Goal: Transaction & Acquisition: Purchase product/service

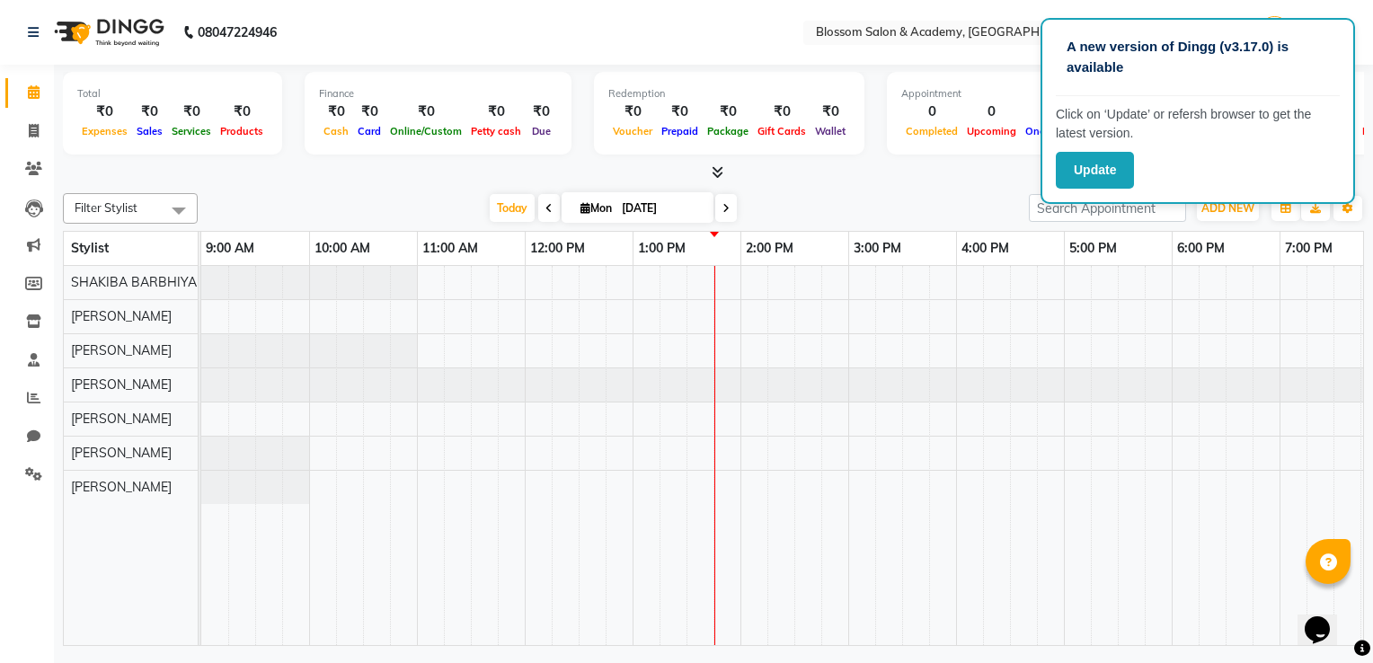
click at [863, 542] on td at bounding box center [861, 456] width 27 height 380
click at [35, 129] on icon at bounding box center [34, 130] width 10 height 13
select select "service"
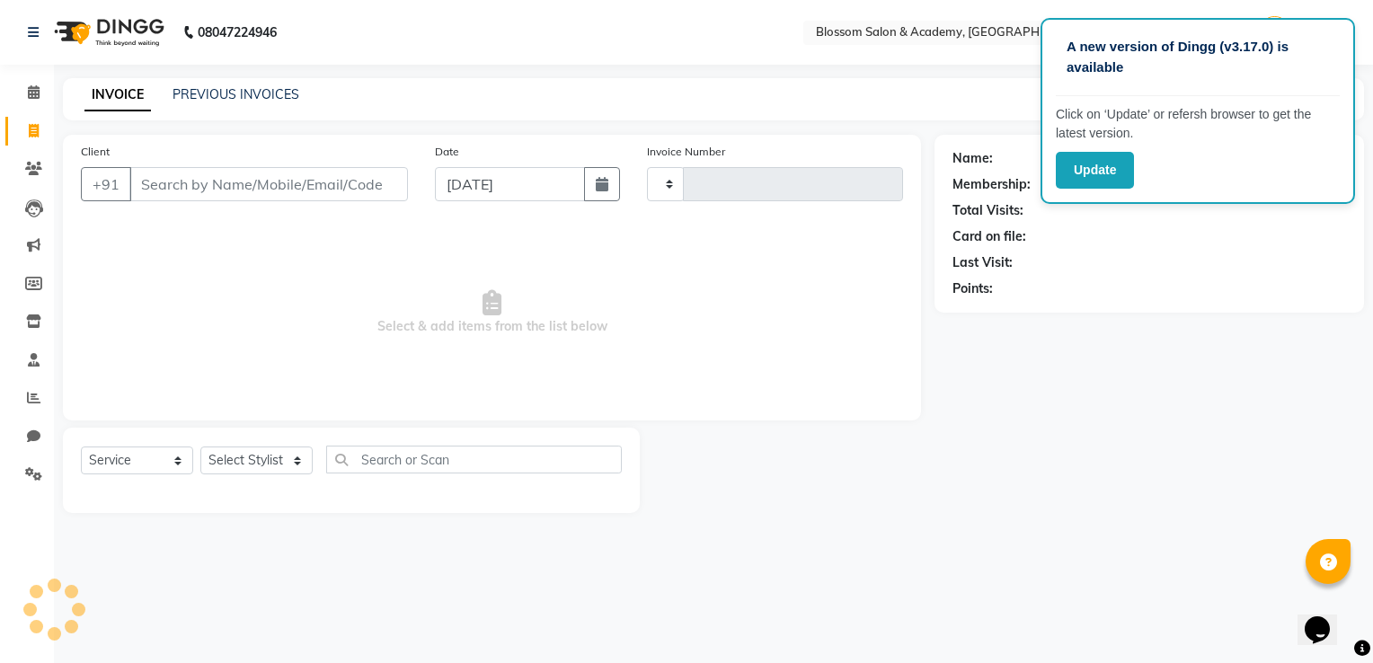
type input "0055"
select select "8887"
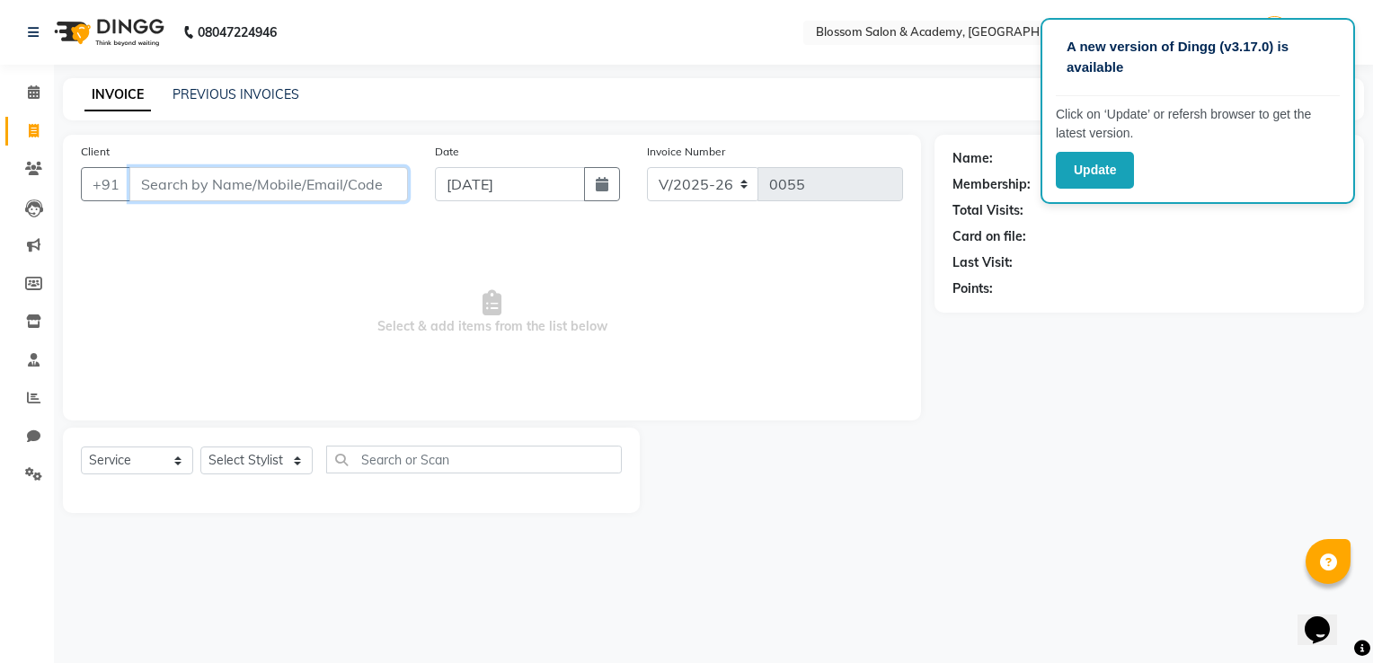
click at [369, 192] on input "Client" at bounding box center [268, 184] width 279 height 34
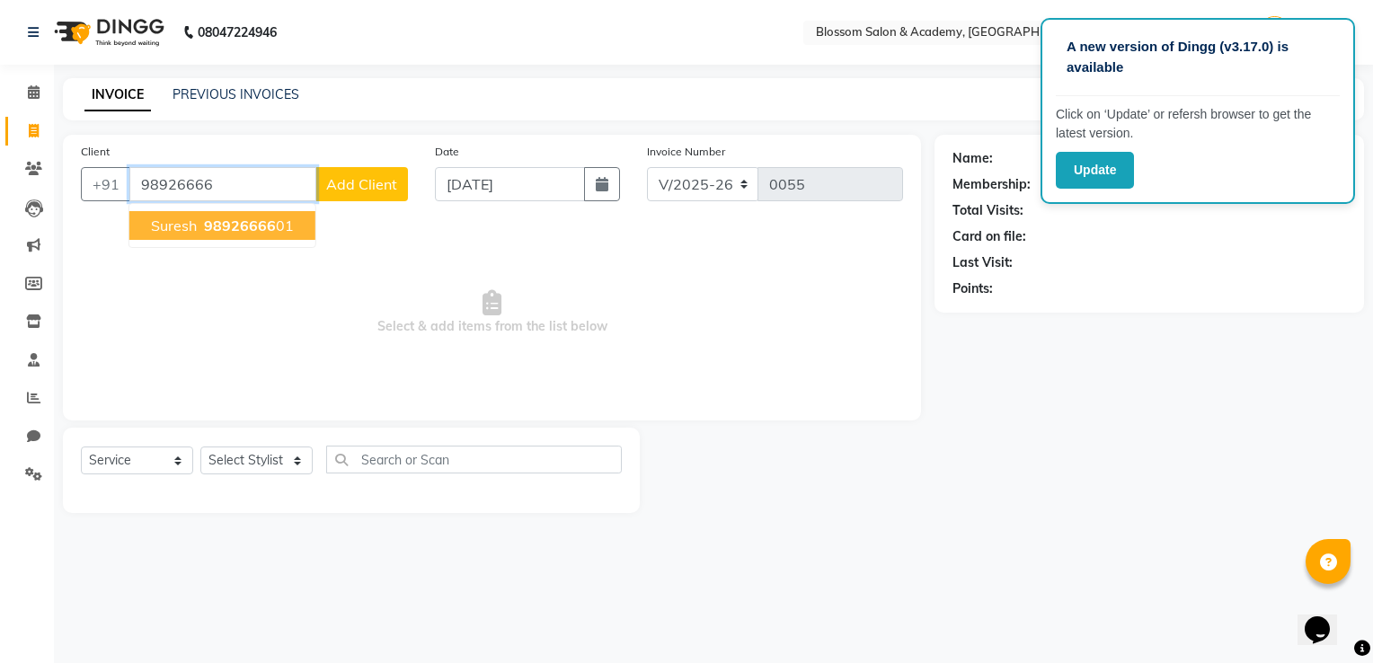
click at [277, 232] on ngb-highlight "98926666 01" at bounding box center [246, 226] width 93 height 18
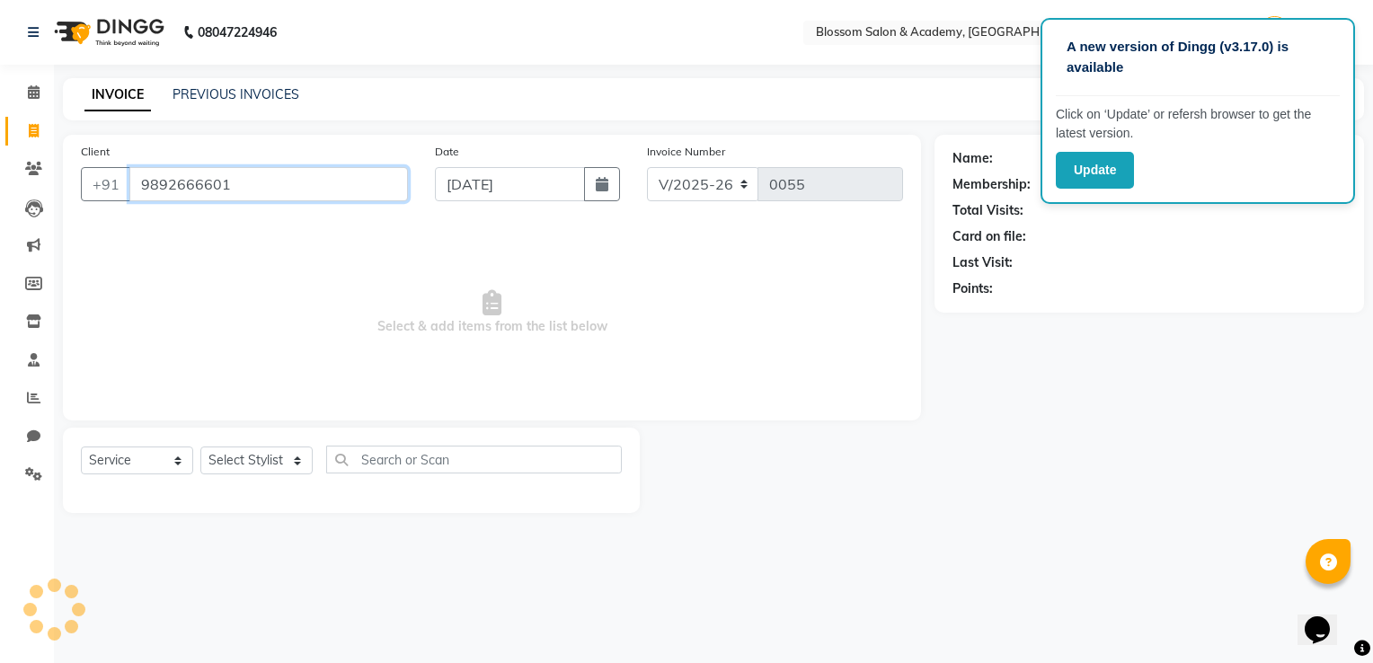
type input "9892666601"
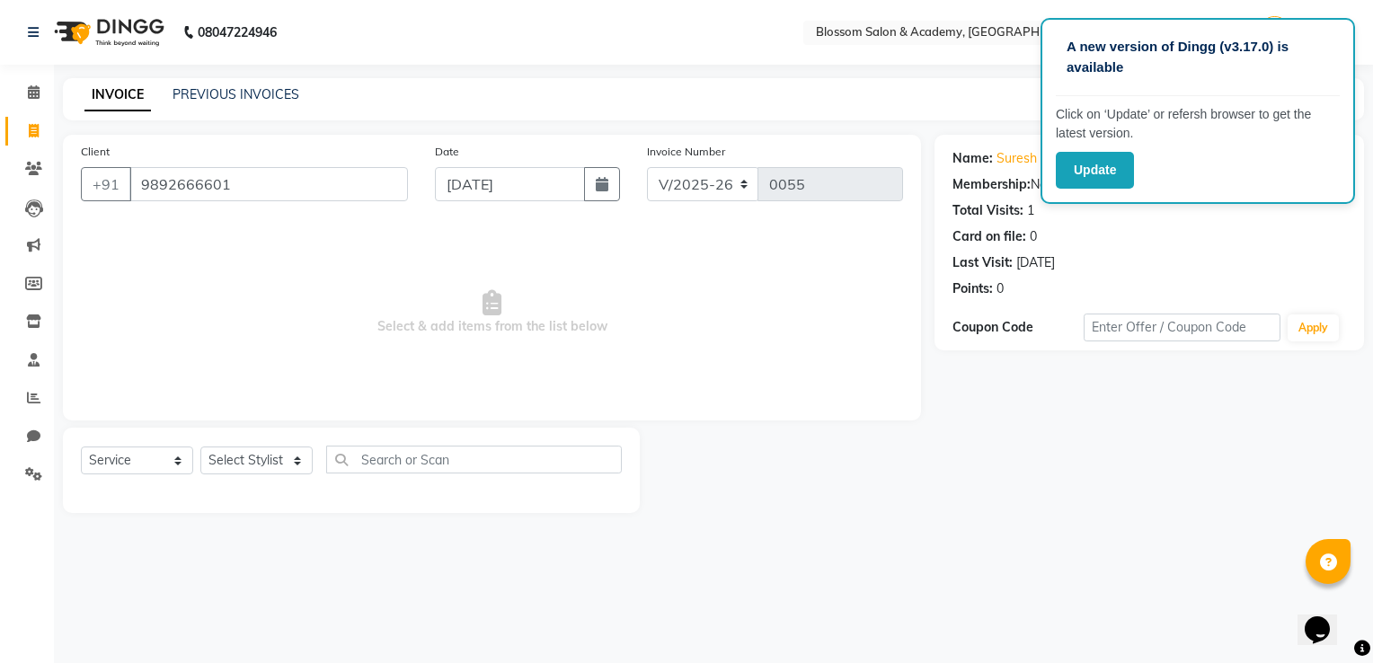
click at [1245, 234] on div "Card on file: 0" at bounding box center [1150, 236] width 394 height 19
click at [278, 462] on select "Select Stylist ARAMAN SALMANI JEENA THAKUR SAIMA ALI SHAKIBA BARBHIYA SHALINI R…" at bounding box center [256, 461] width 112 height 28
select select "89746"
click at [200, 448] on select "Select Stylist ARAMAN SALMANI JEENA THAKUR SAIMA ALI SHAKIBA BARBHIYA SHALINI R…" at bounding box center [256, 461] width 112 height 28
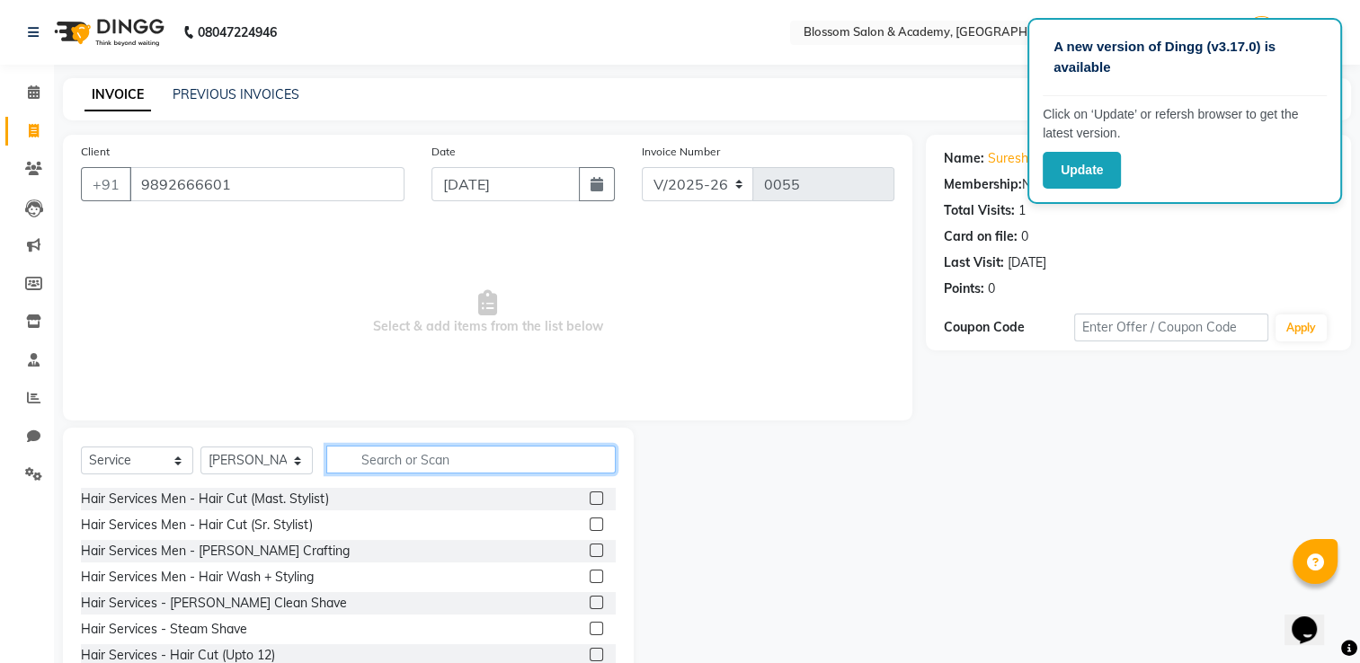
click at [400, 456] on input "text" at bounding box center [470, 460] width 289 height 28
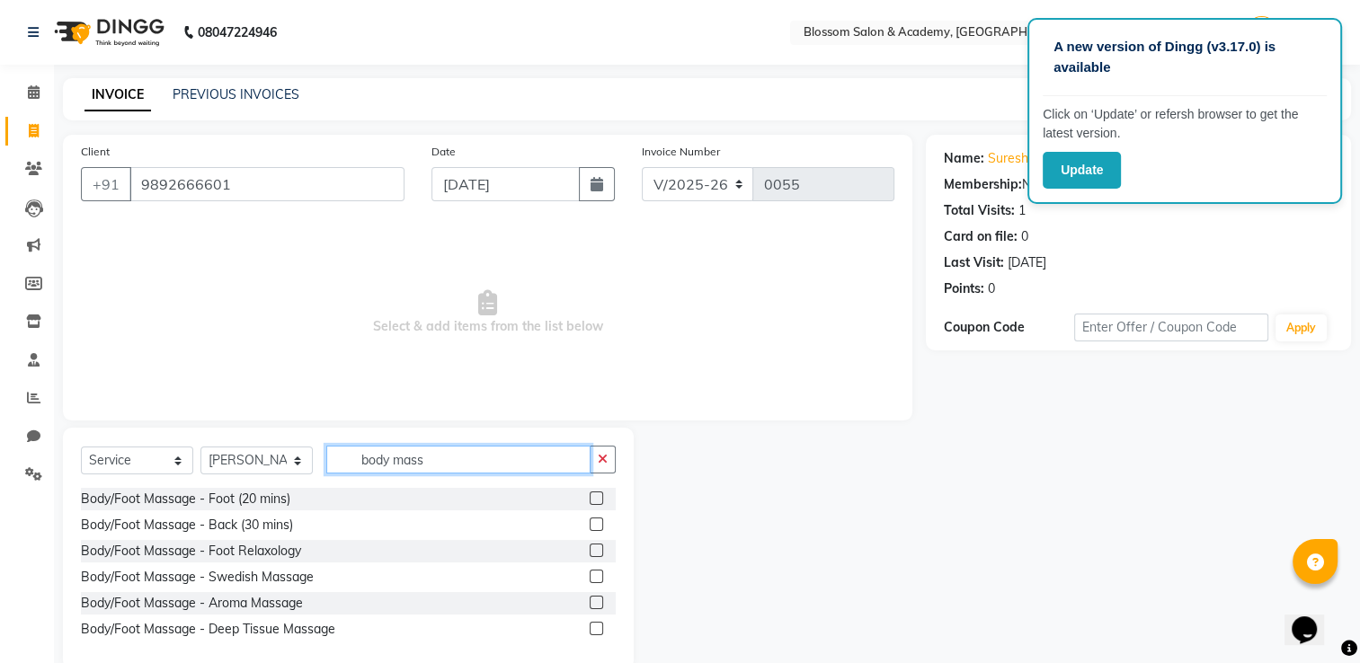
type input "body mass"
click at [599, 581] on label at bounding box center [596, 576] width 13 height 13
click at [599, 581] on input "checkbox" at bounding box center [596, 578] width 12 height 12
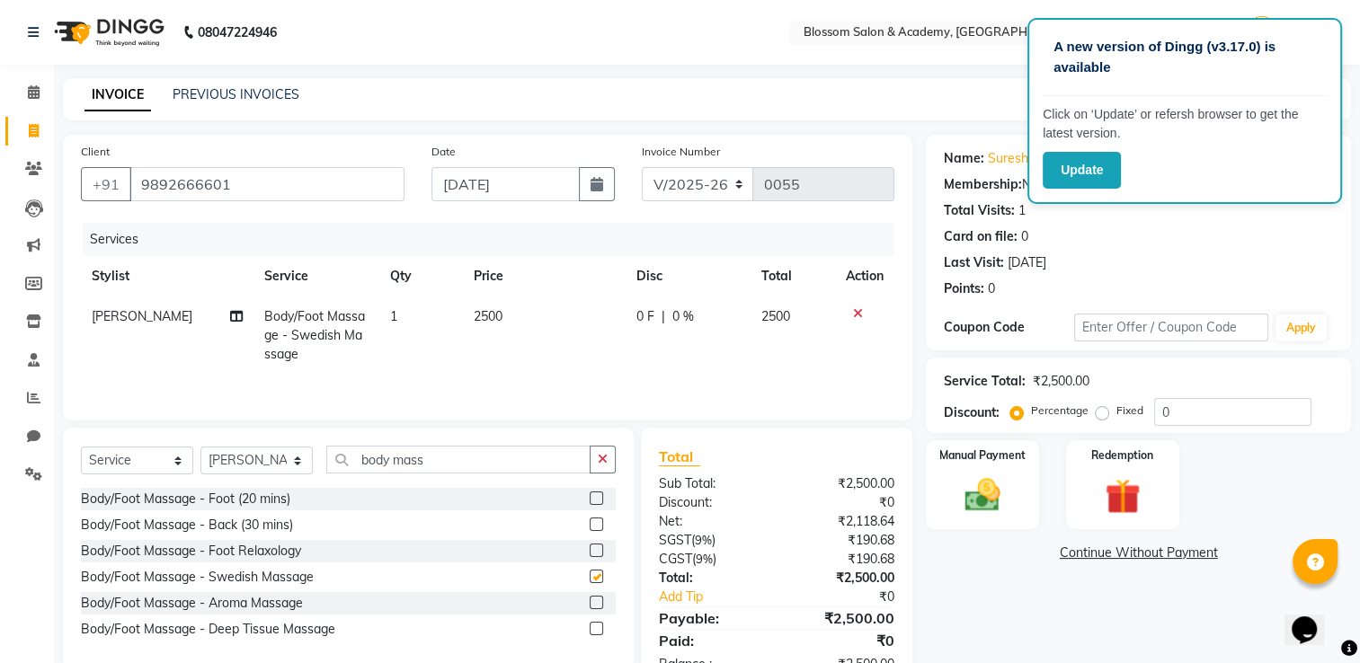
checkbox input "false"
click at [673, 324] on span "0 %" at bounding box center [683, 316] width 22 height 19
select select "89746"
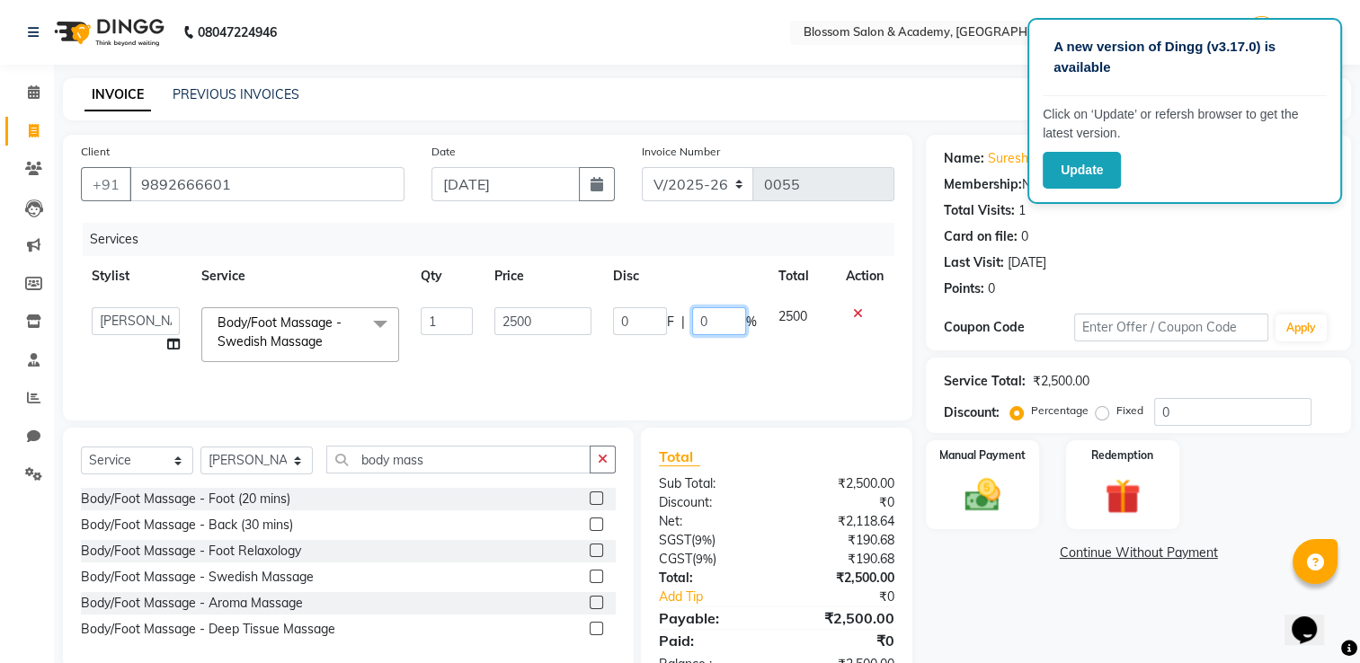
click at [723, 316] on input "0" at bounding box center [719, 321] width 54 height 28
type input "20"
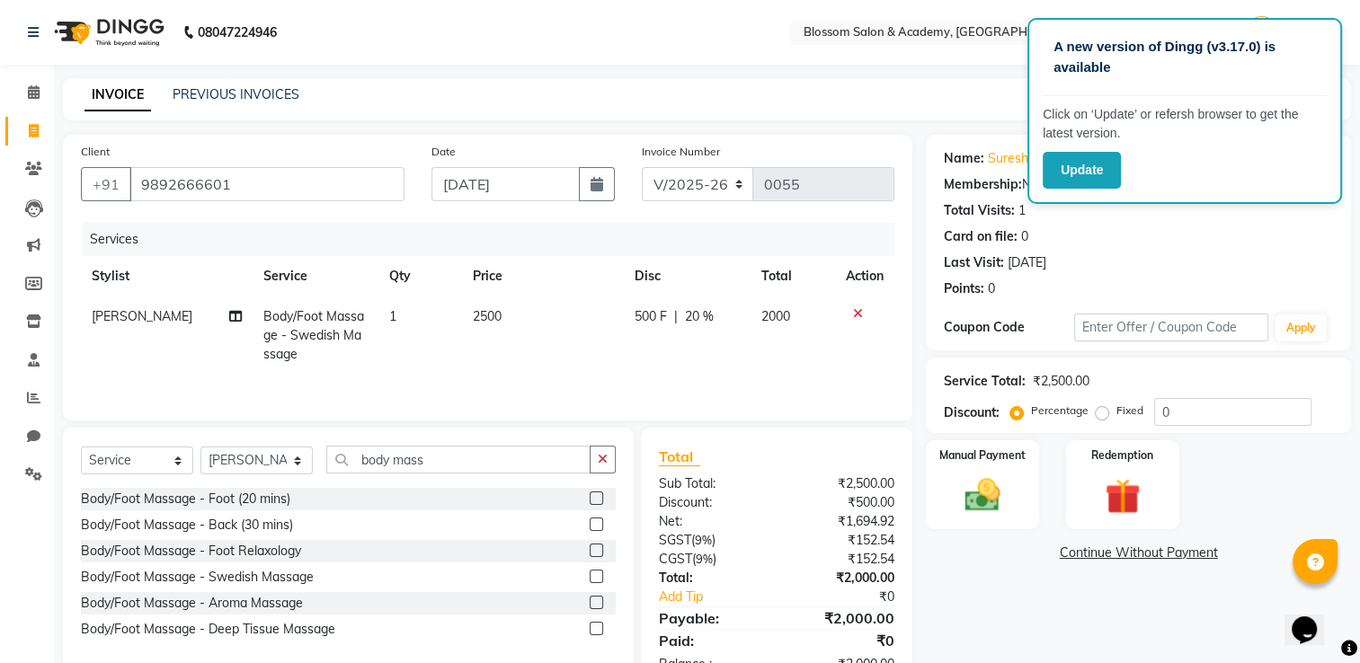
click at [733, 349] on td "500 F | 20 %" at bounding box center [687, 336] width 127 height 78
select select "89746"
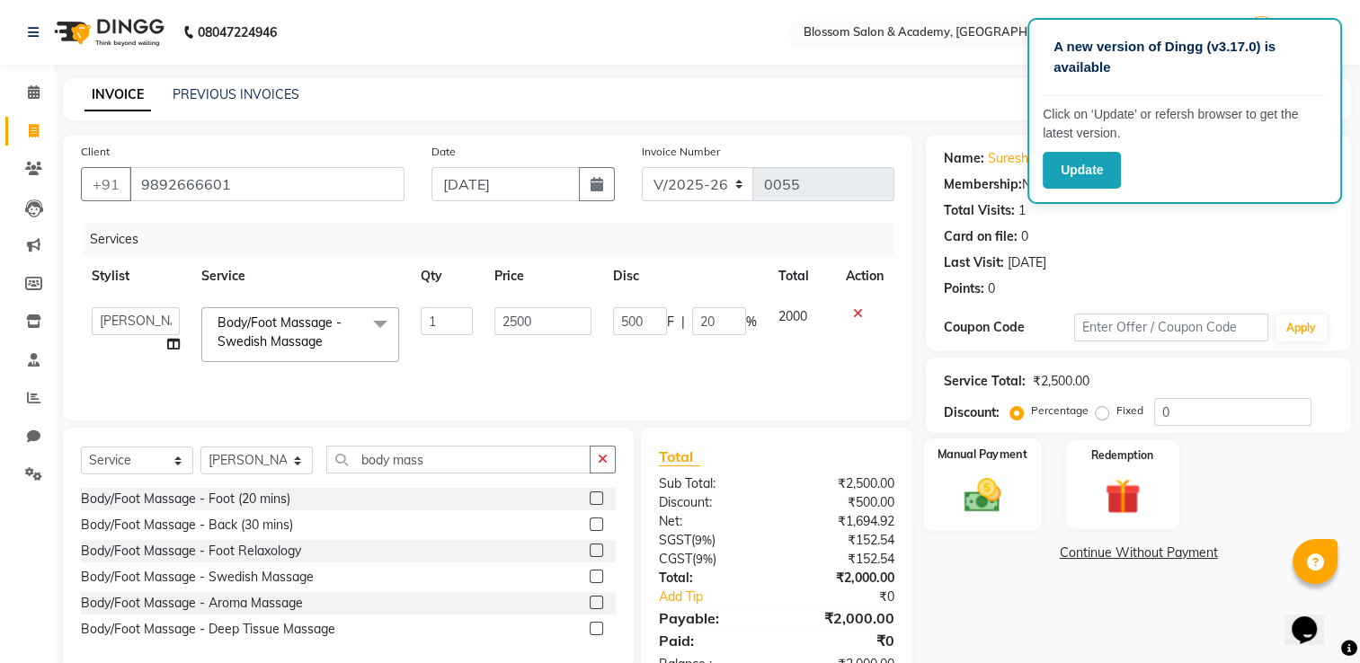
click at [985, 505] on img at bounding box center [983, 496] width 60 height 42
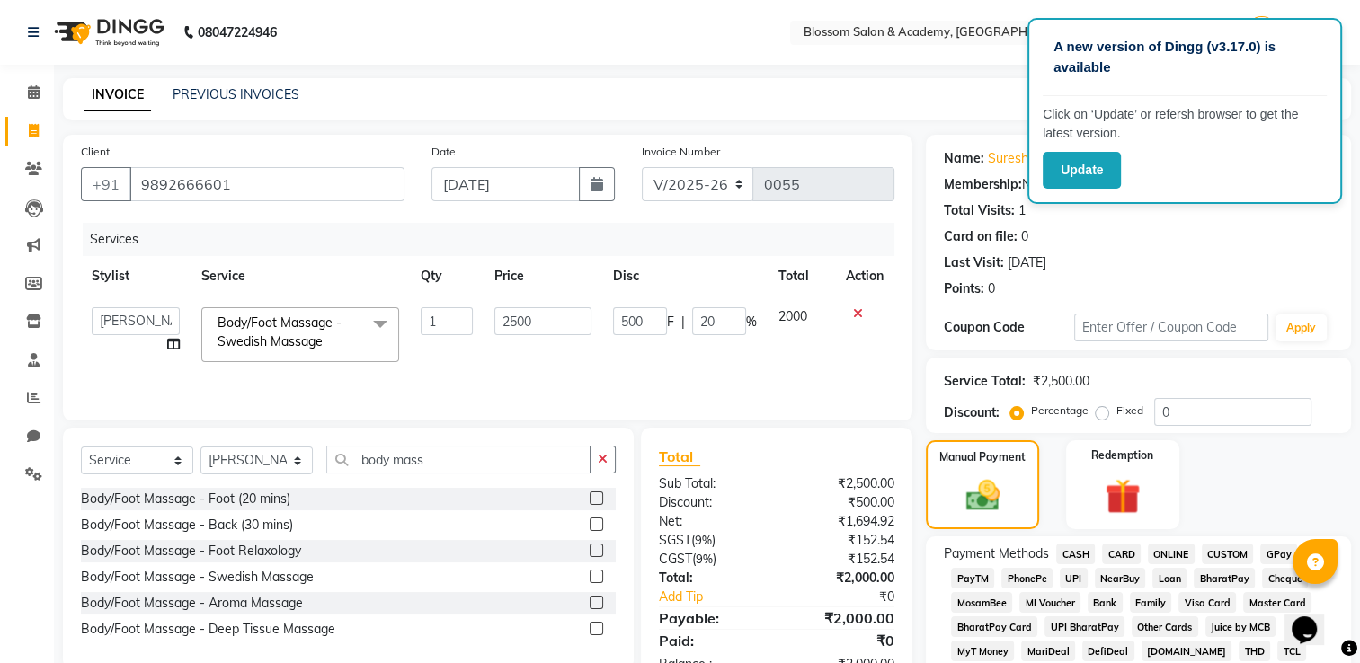
click at [1069, 556] on span "CASH" at bounding box center [1075, 554] width 39 height 21
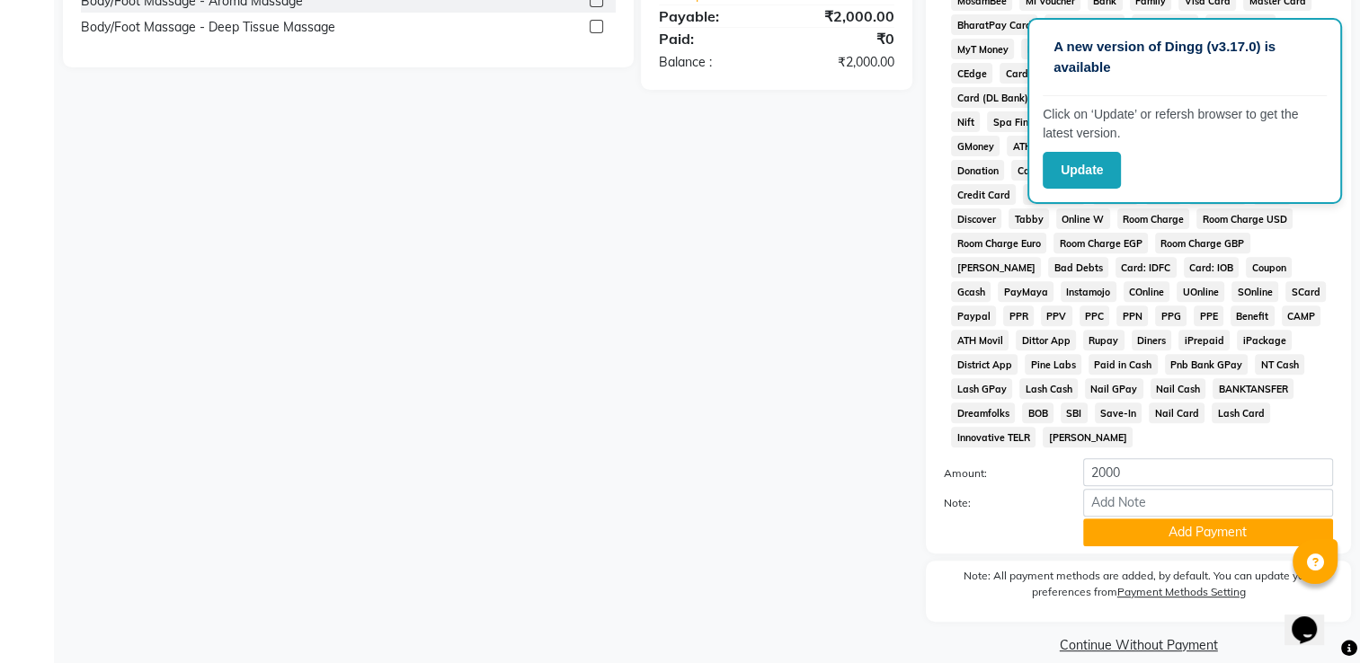
scroll to position [615, 0]
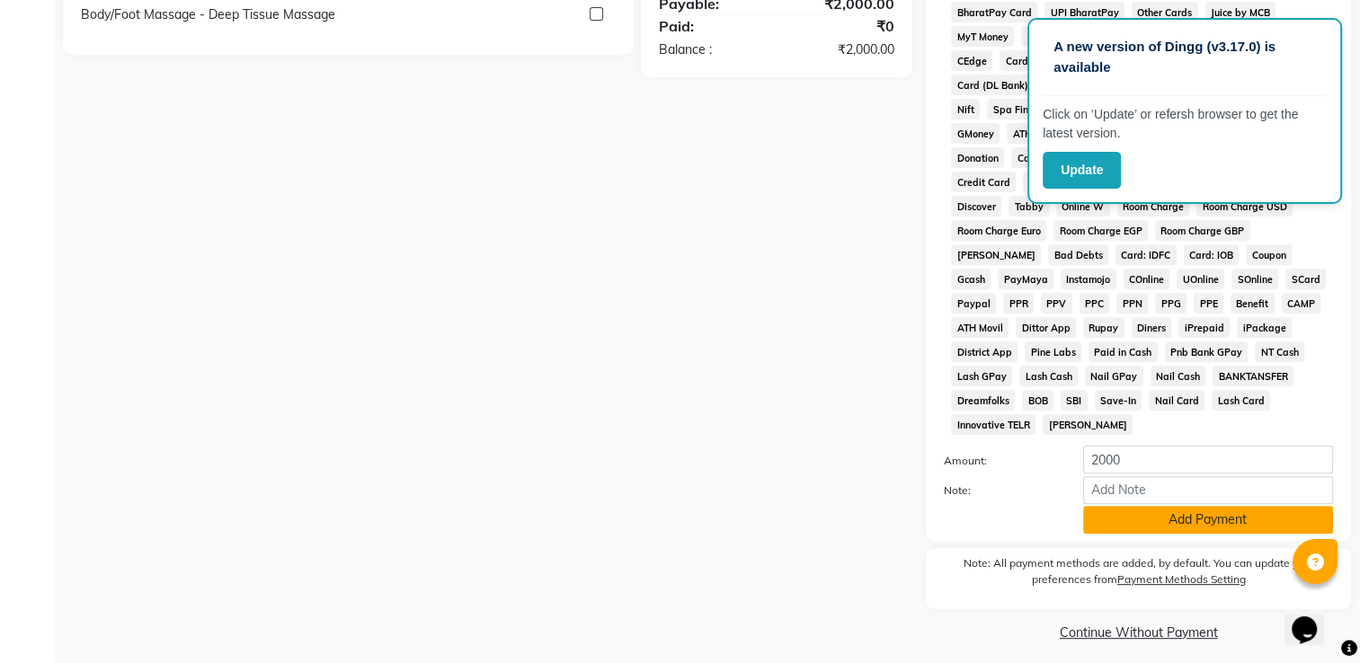
click at [1140, 512] on button "Add Payment" at bounding box center [1208, 520] width 250 height 28
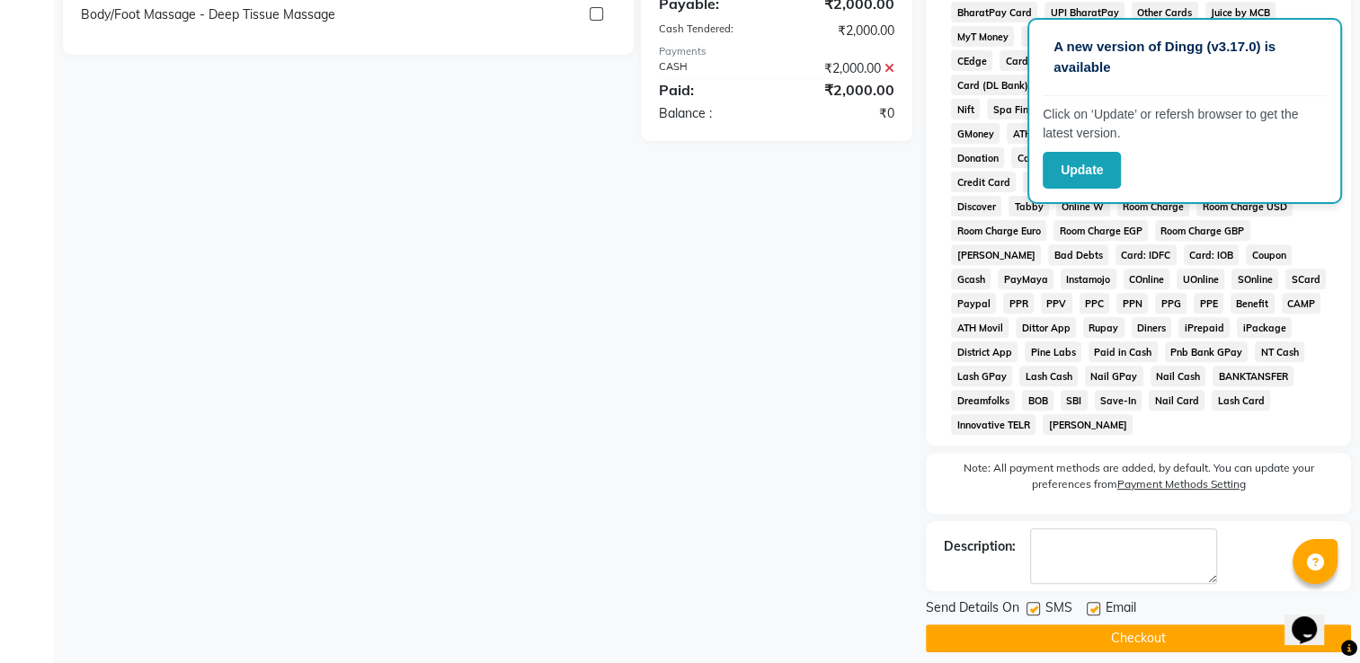
click at [1136, 629] on button "Checkout" at bounding box center [1138, 639] width 425 height 28
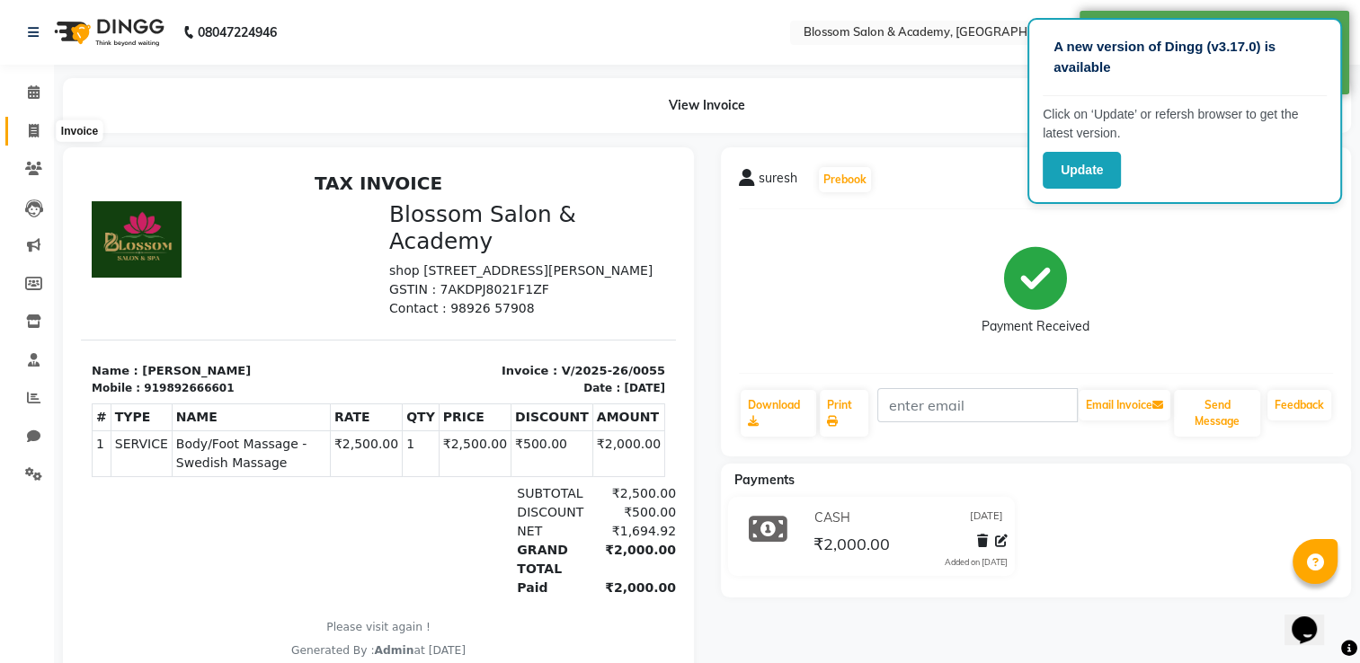
click at [34, 129] on icon at bounding box center [34, 130] width 10 height 13
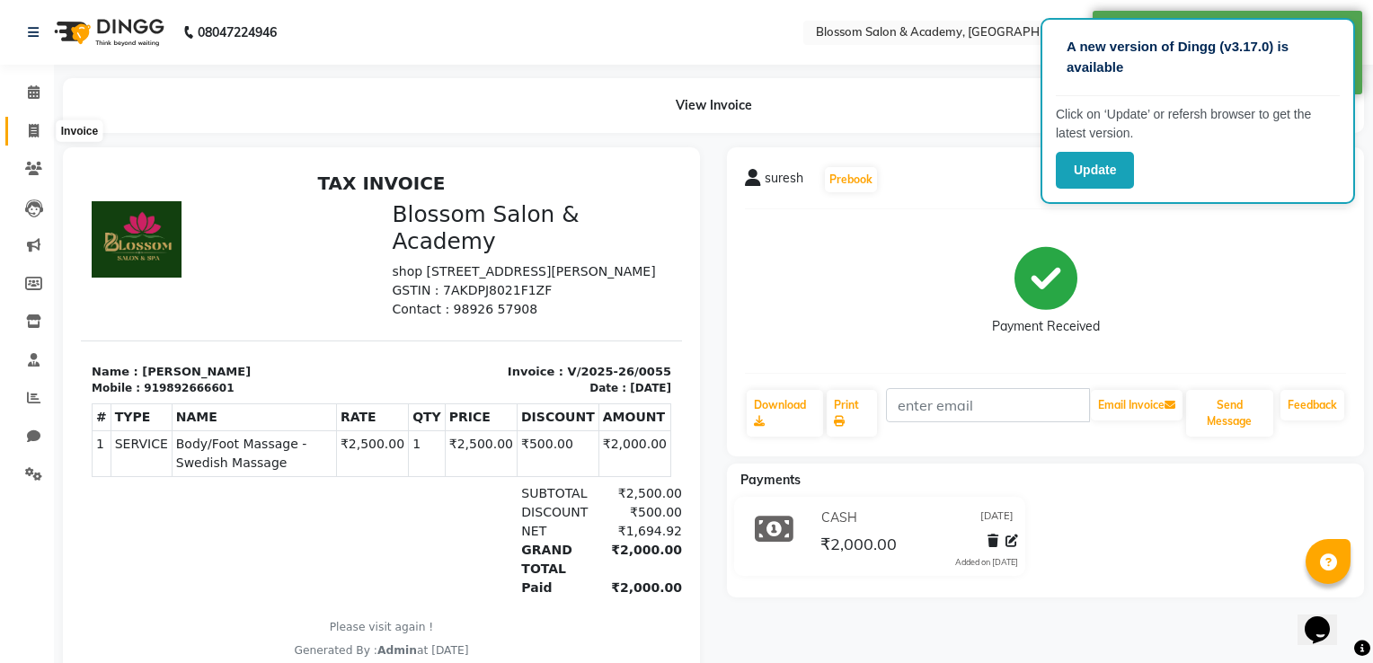
click at [34, 129] on icon at bounding box center [34, 130] width 10 height 13
select select "service"
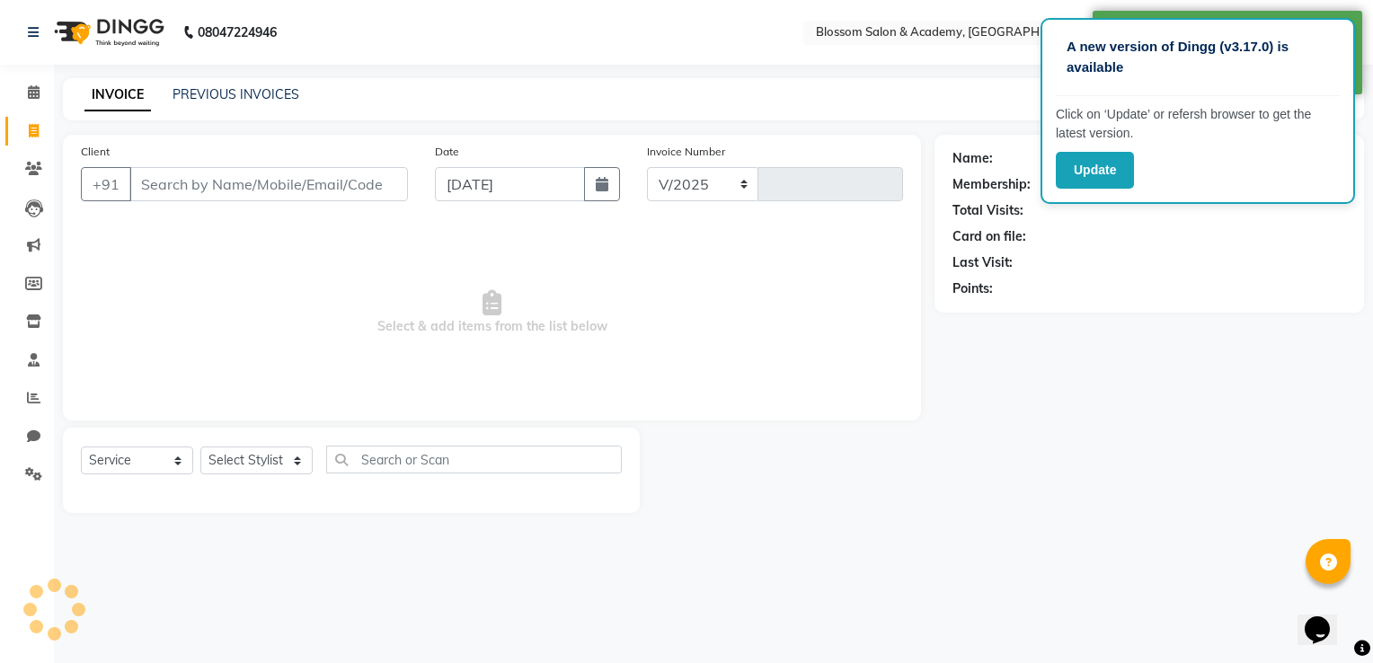
select select "8887"
type input "0056"
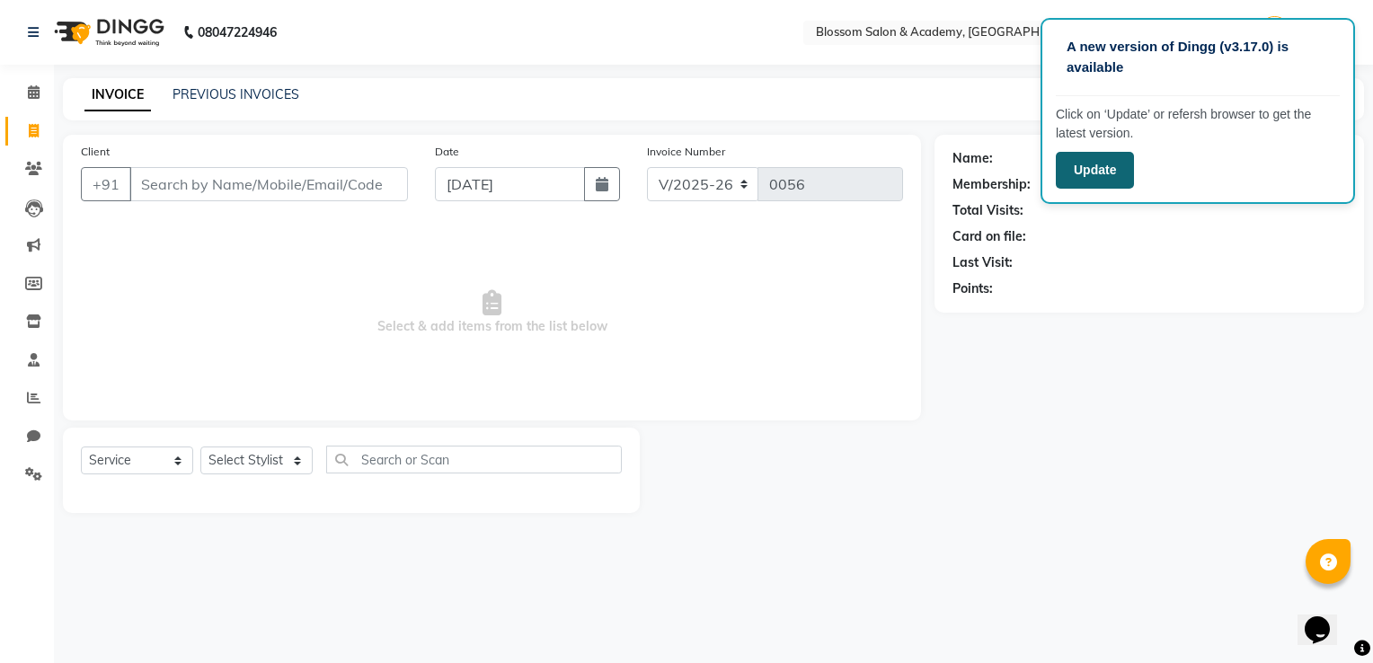
click at [1087, 169] on button "Update" at bounding box center [1095, 170] width 78 height 37
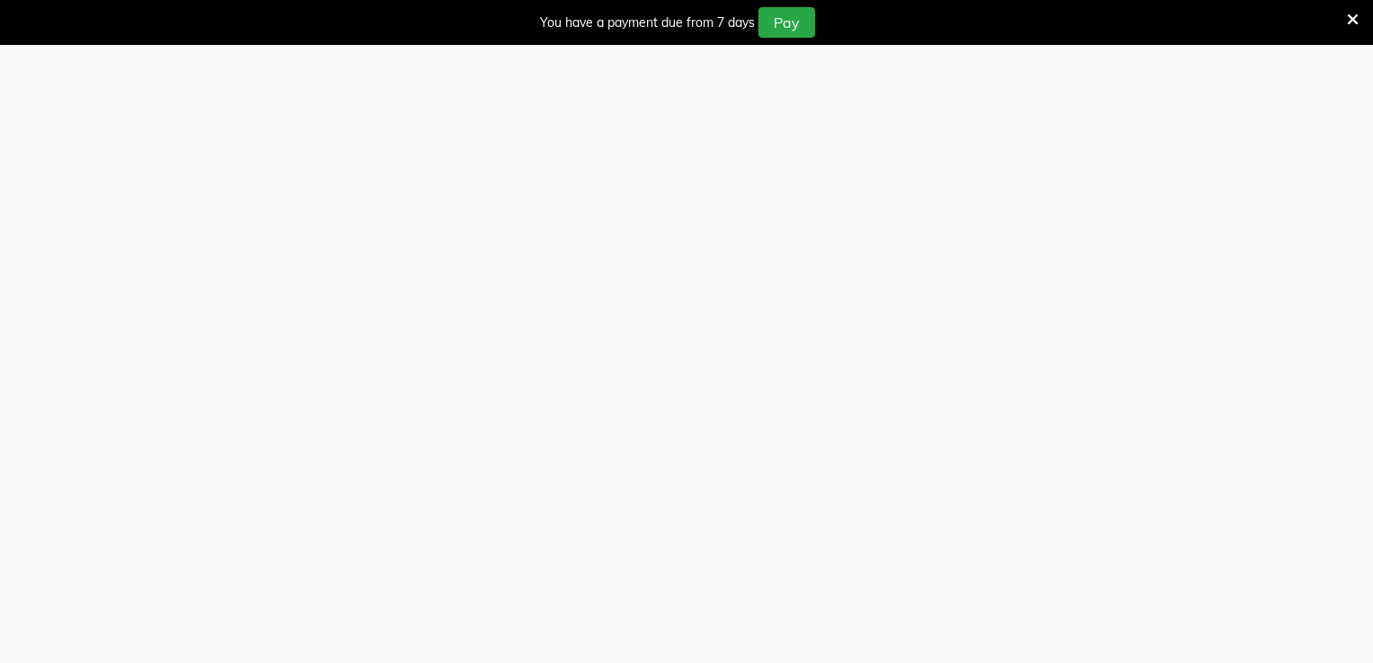
select select "service"
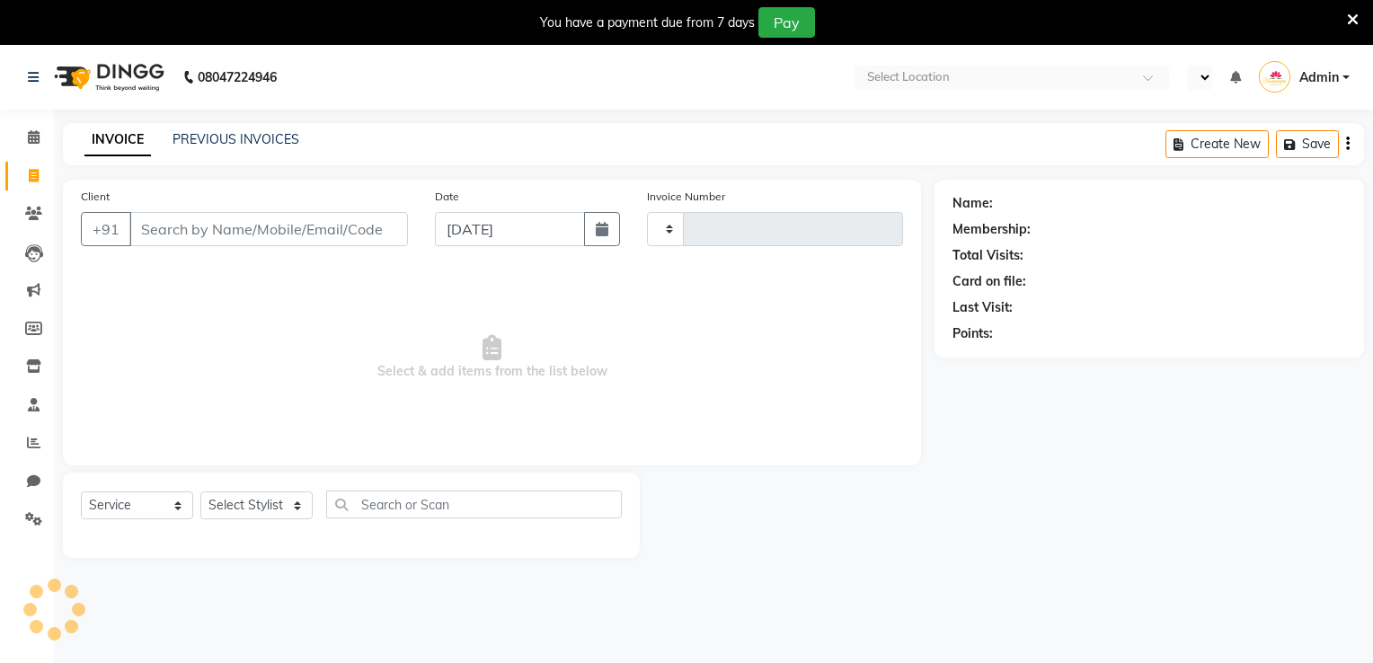
type input "0056"
select select "en"
select select "8887"
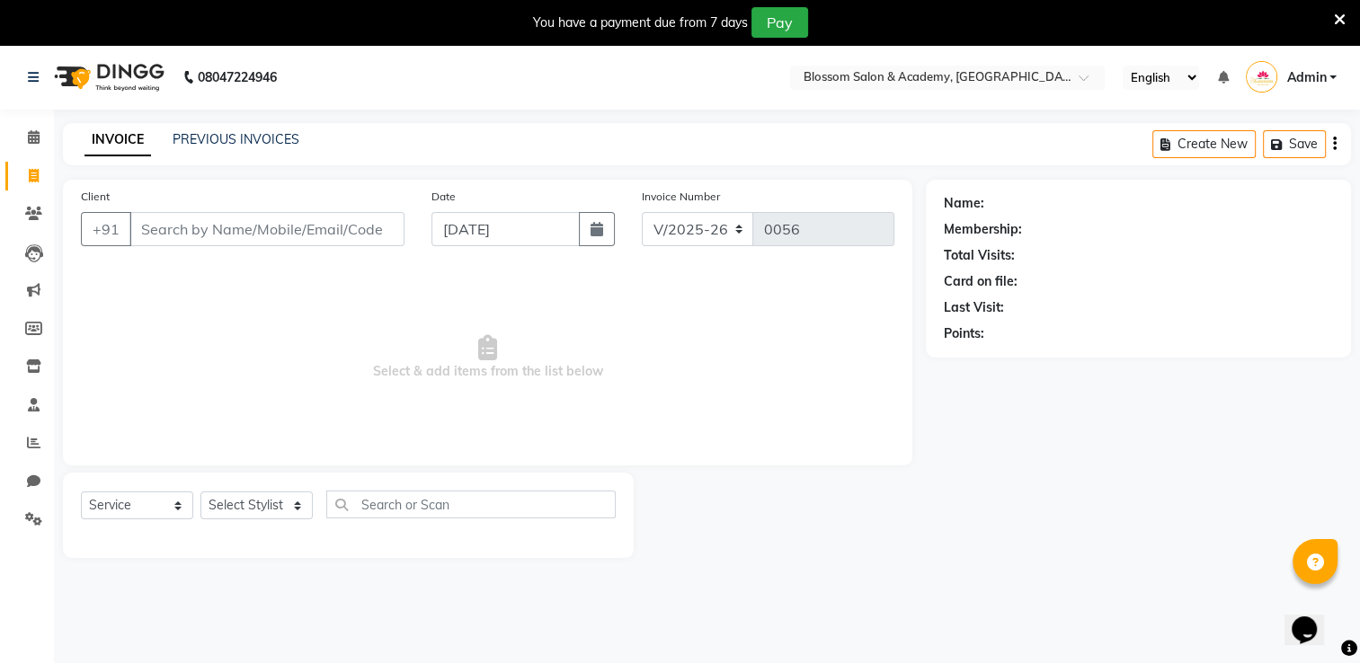
click at [1334, 22] on icon at bounding box center [1340, 20] width 12 height 16
